Goal: Navigation & Orientation: Find specific page/section

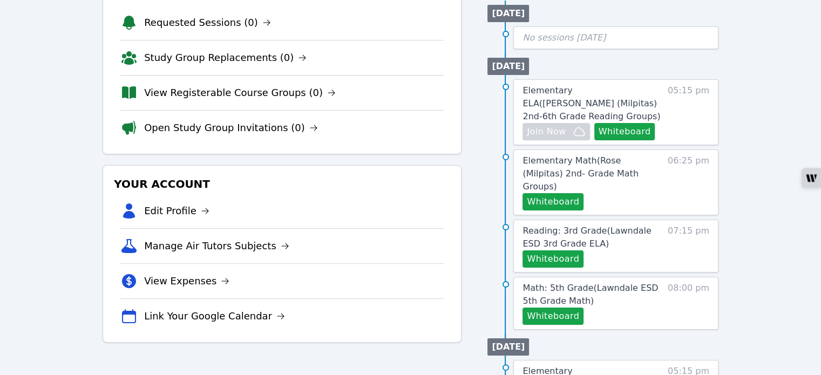
scroll to position [216, 0]
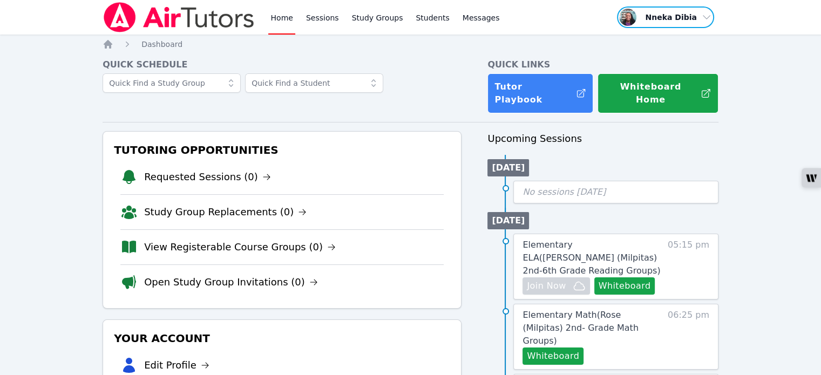
click at [706, 20] on span "button" at bounding box center [665, 17] width 99 height 24
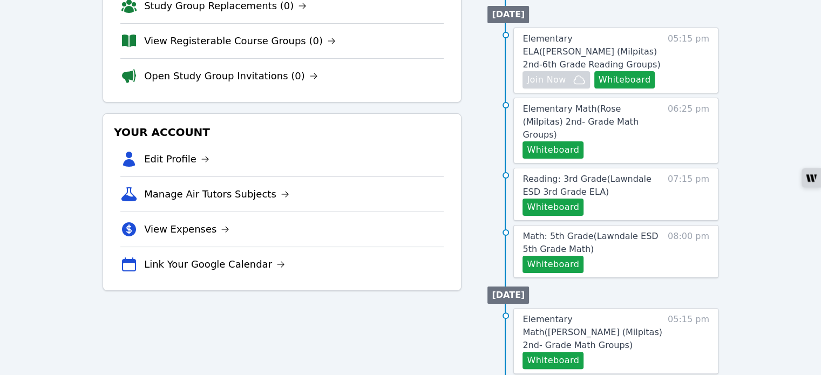
scroll to position [216, 0]
